Goal: Task Accomplishment & Management: Complete application form

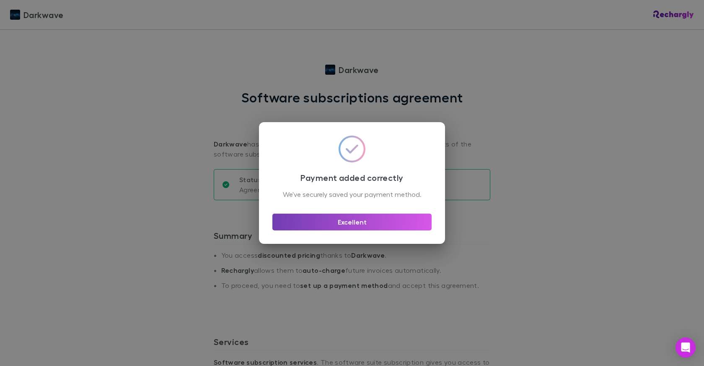
click at [326, 230] on button "Excellent" at bounding box center [352, 221] width 159 height 17
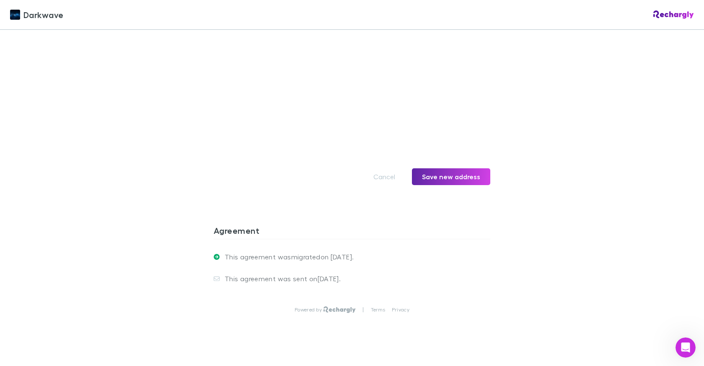
scroll to position [1261, 0]
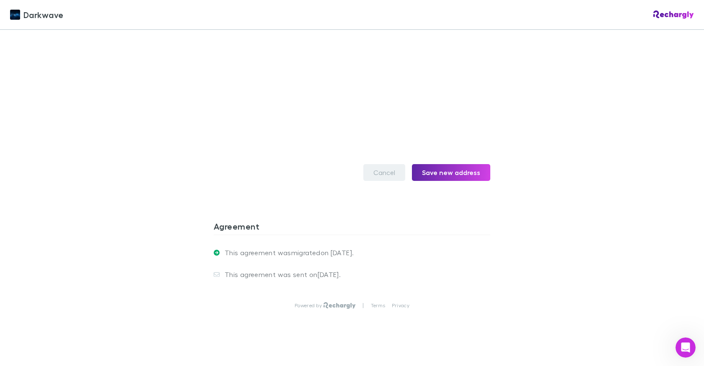
click at [387, 164] on button "Cancel" at bounding box center [385, 172] width 42 height 17
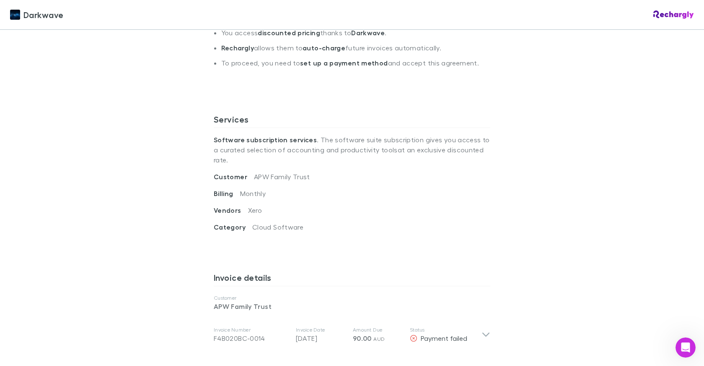
scroll to position [52, 0]
